Goal: Task Accomplishment & Management: Manage account settings

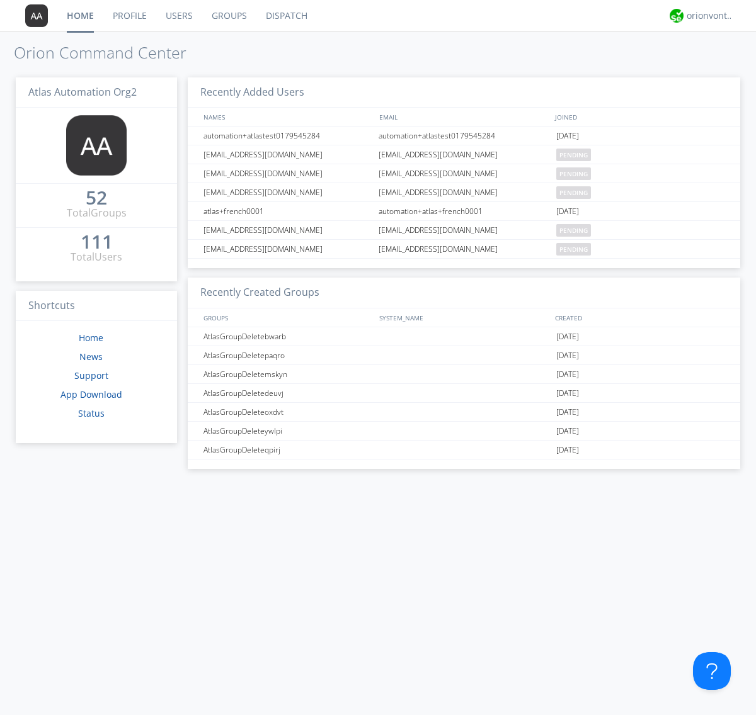
click at [228, 16] on link "Groups" at bounding box center [229, 15] width 54 height 31
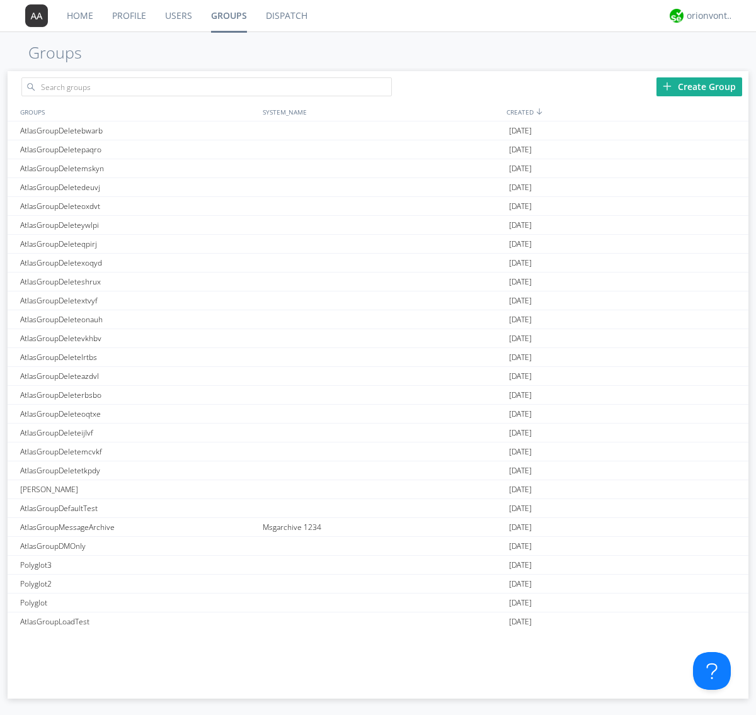
click at [699, 86] on div "Create Group" at bounding box center [699, 86] width 86 height 19
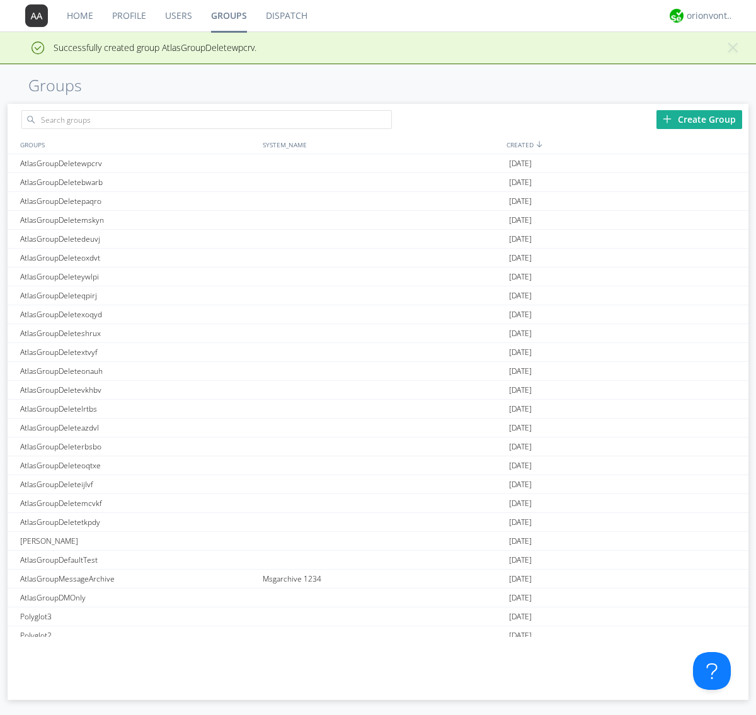
click at [228, 16] on link "Groups" at bounding box center [229, 15] width 55 height 31
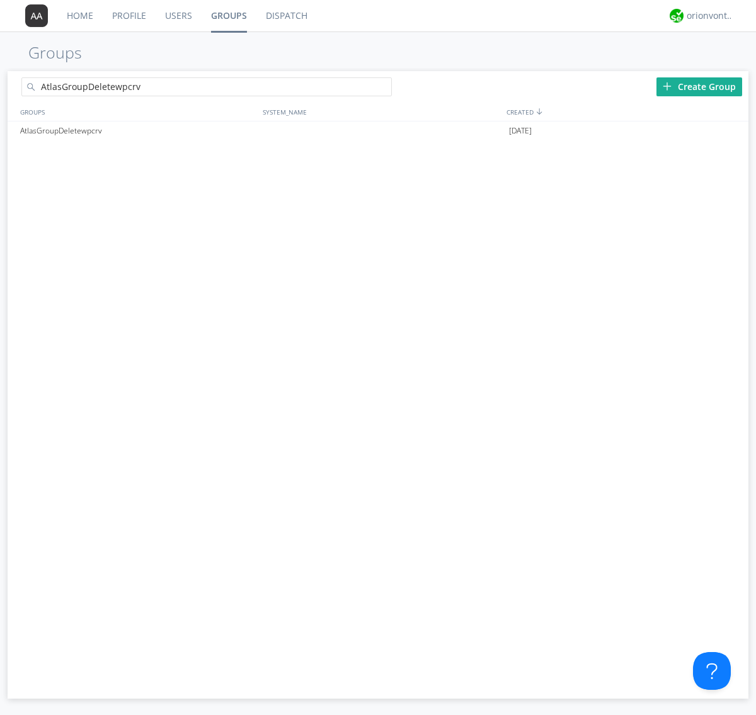
type input "AtlasGroupDeletewpcrv"
click at [385, 89] on div at bounding box center [385, 89] width 13 height 13
type input "AtlasGroupDeletewpcrv"
click at [732, 131] on div at bounding box center [732, 131] width 13 height 10
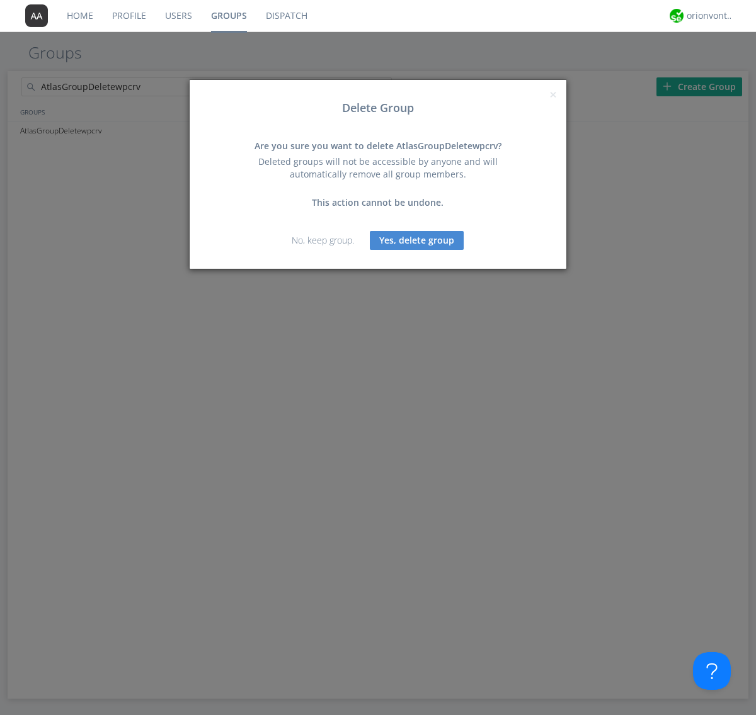
click at [417, 240] on button "Yes, delete group" at bounding box center [417, 240] width 94 height 19
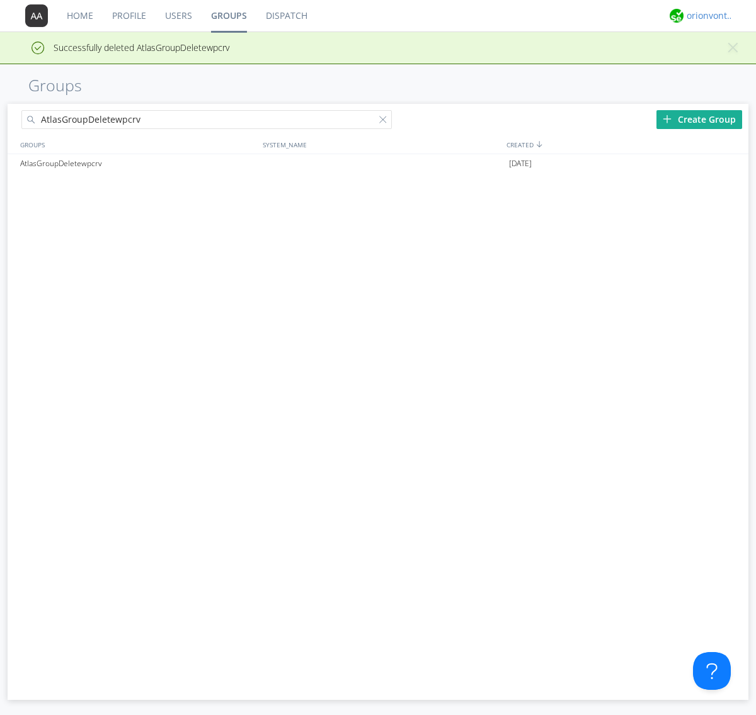
click at [707, 16] on div "orionvontas+atlas+automation+org2" at bounding box center [710, 15] width 47 height 13
click at [716, 66] on div "Log Out" at bounding box center [716, 66] width 65 height 23
